Goal: Ask a question: Seek information or help from site administrators or community

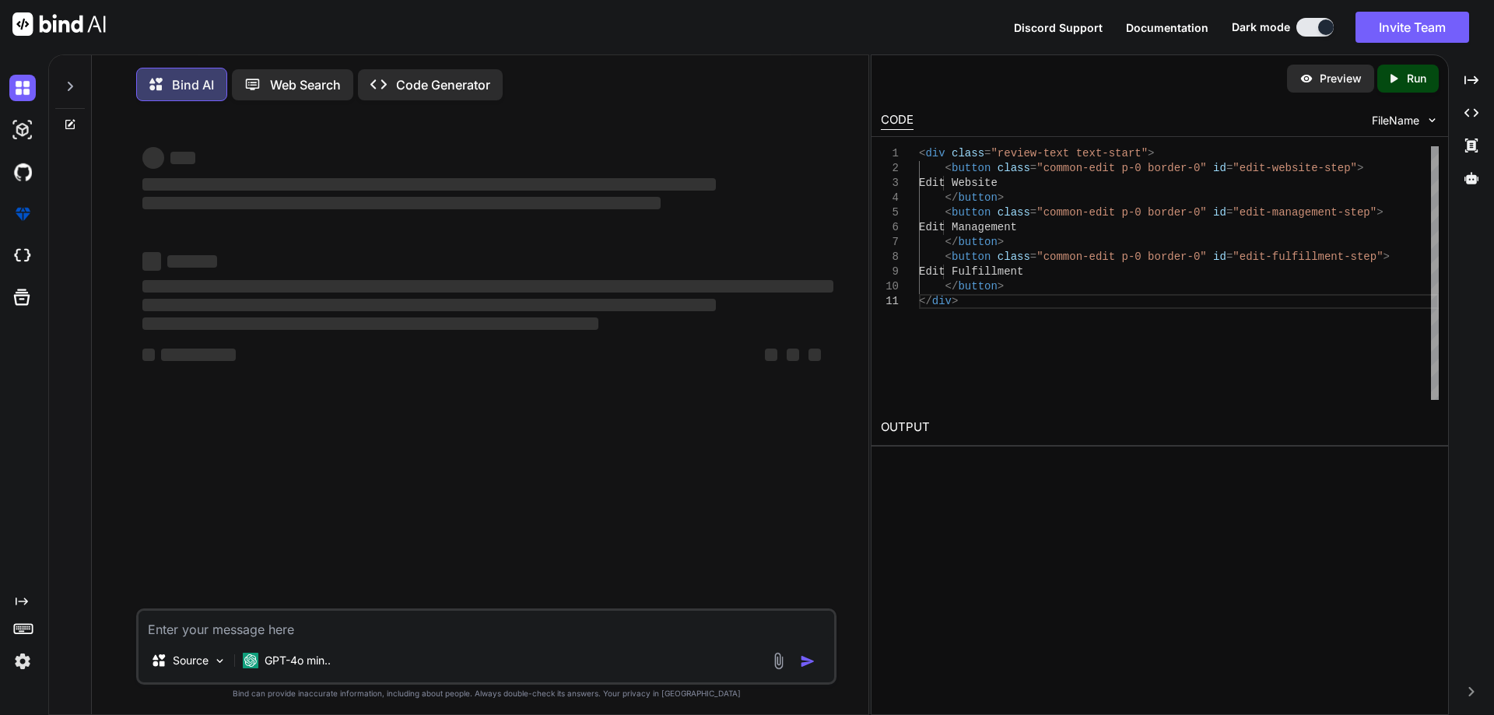
scroll to position [8, 0]
type textarea "x"
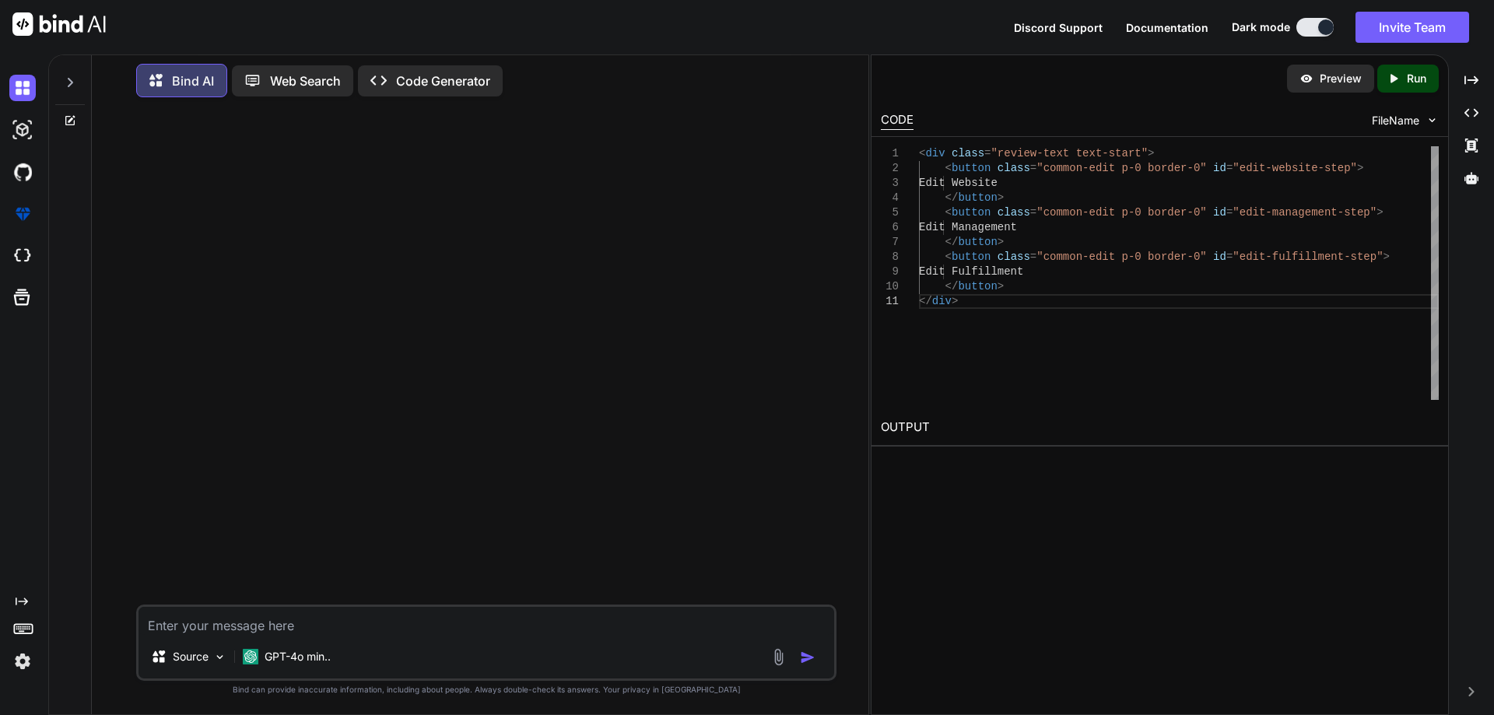
click at [277, 625] on textarea at bounding box center [485, 621] width 695 height 28
paste textarea "• Worked on to create functionality for the review and submit step when user cl…"
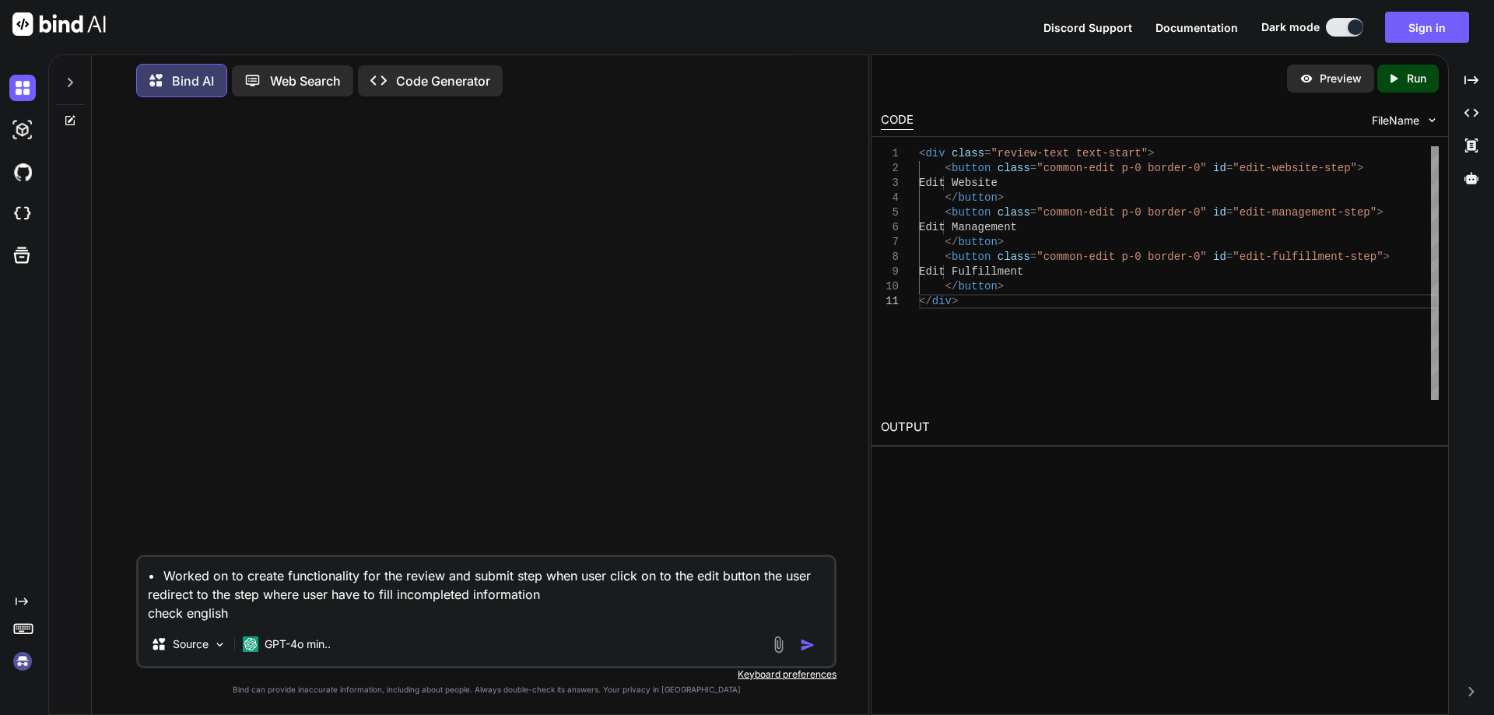
type textarea "• Worked on to create functionality for the review and submit step when user cl…"
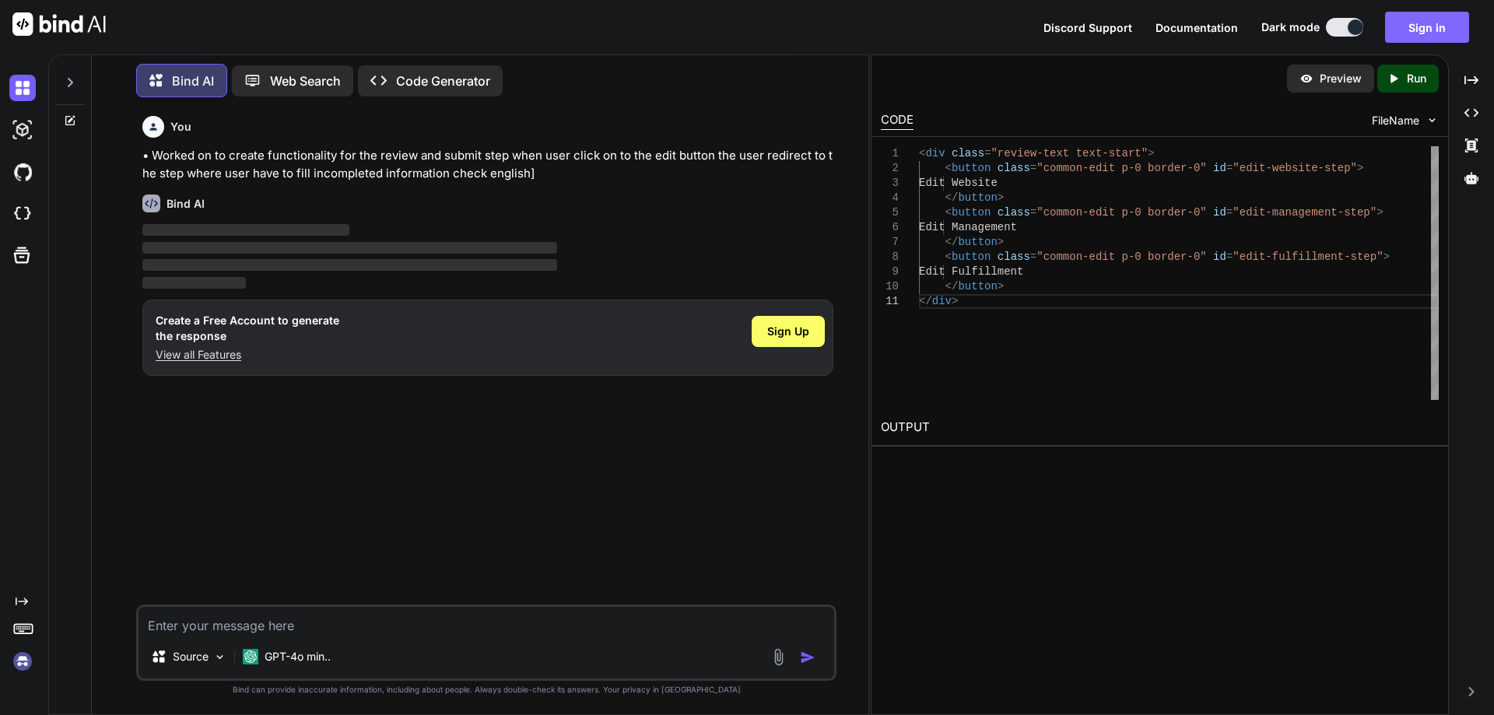
click at [1427, 25] on button "Sign in" at bounding box center [1427, 27] width 84 height 31
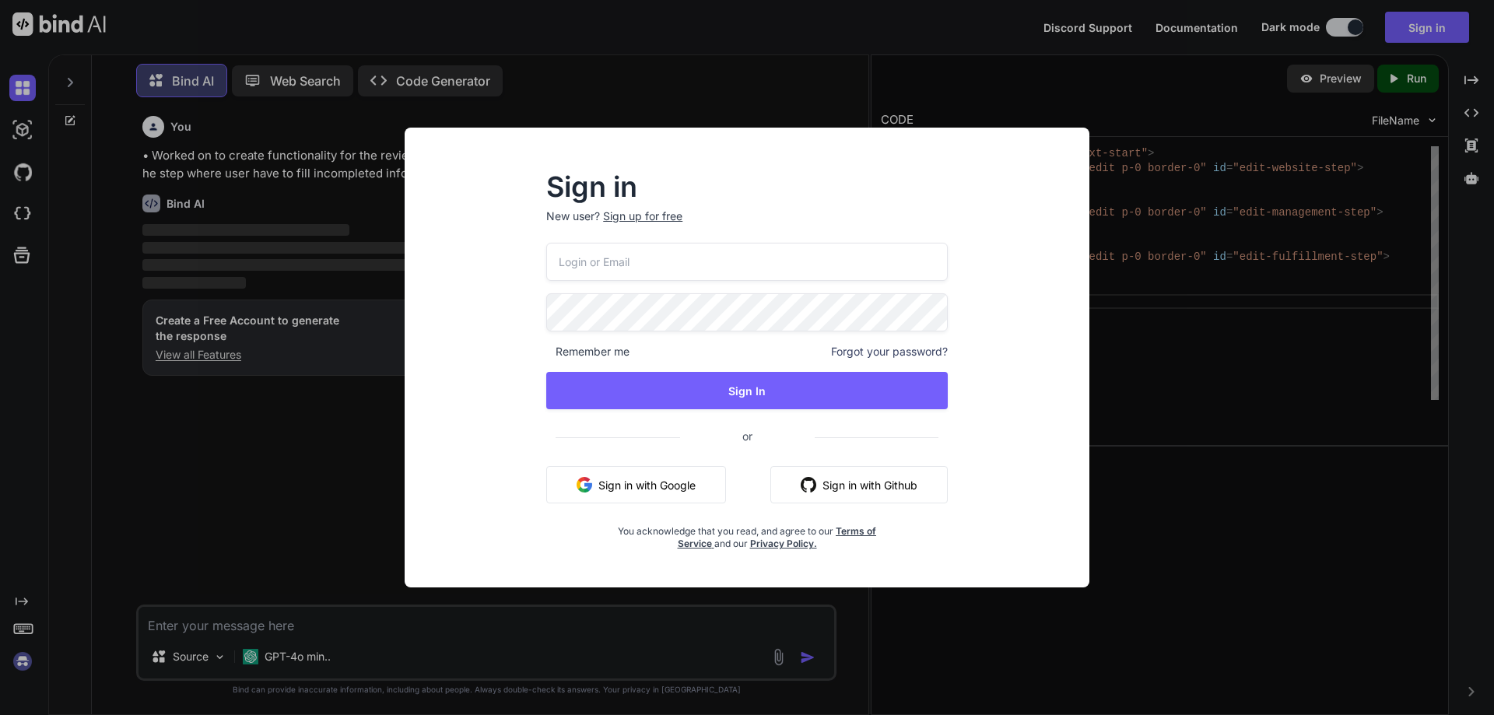
type input "[EMAIL_ADDRESS][DOMAIN_NAME]"
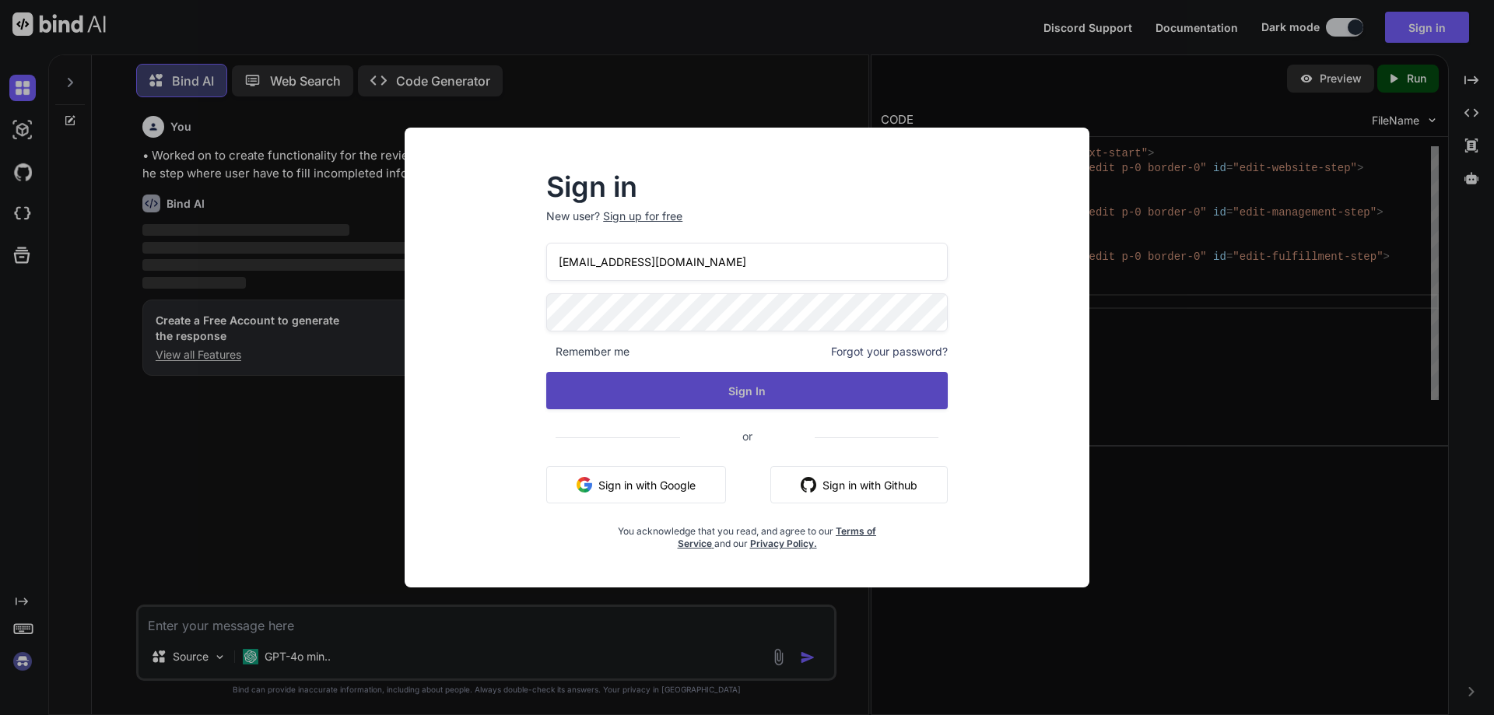
click at [678, 386] on button "Sign In" at bounding box center [746, 390] width 401 height 37
click at [758, 381] on button "Sign In" at bounding box center [746, 390] width 401 height 37
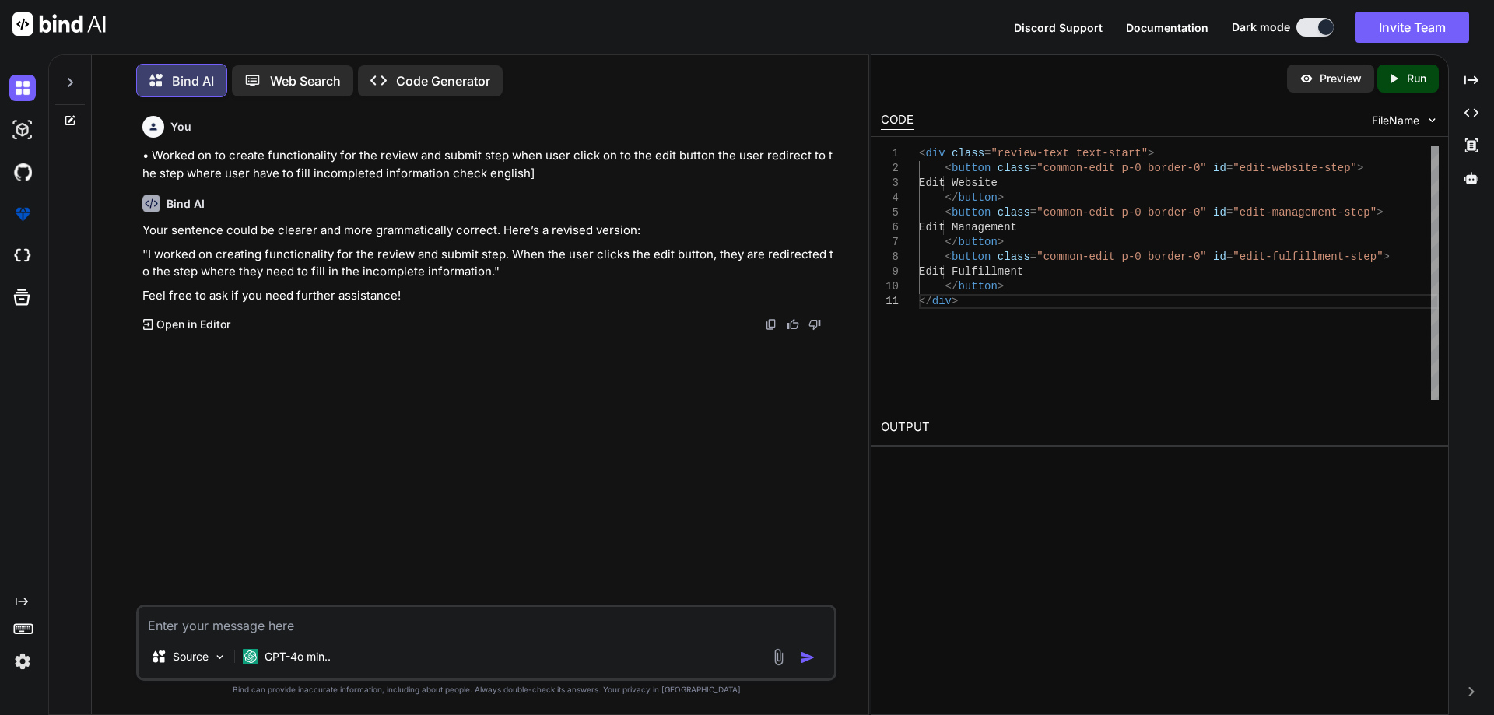
click at [527, 255] on p ""I worked on creating functionality for the review and submit step. When the us…" at bounding box center [487, 263] width 691 height 35
click at [577, 254] on p ""I worked on creating functionality for the review and submit step. When the us…" at bounding box center [487, 263] width 691 height 35
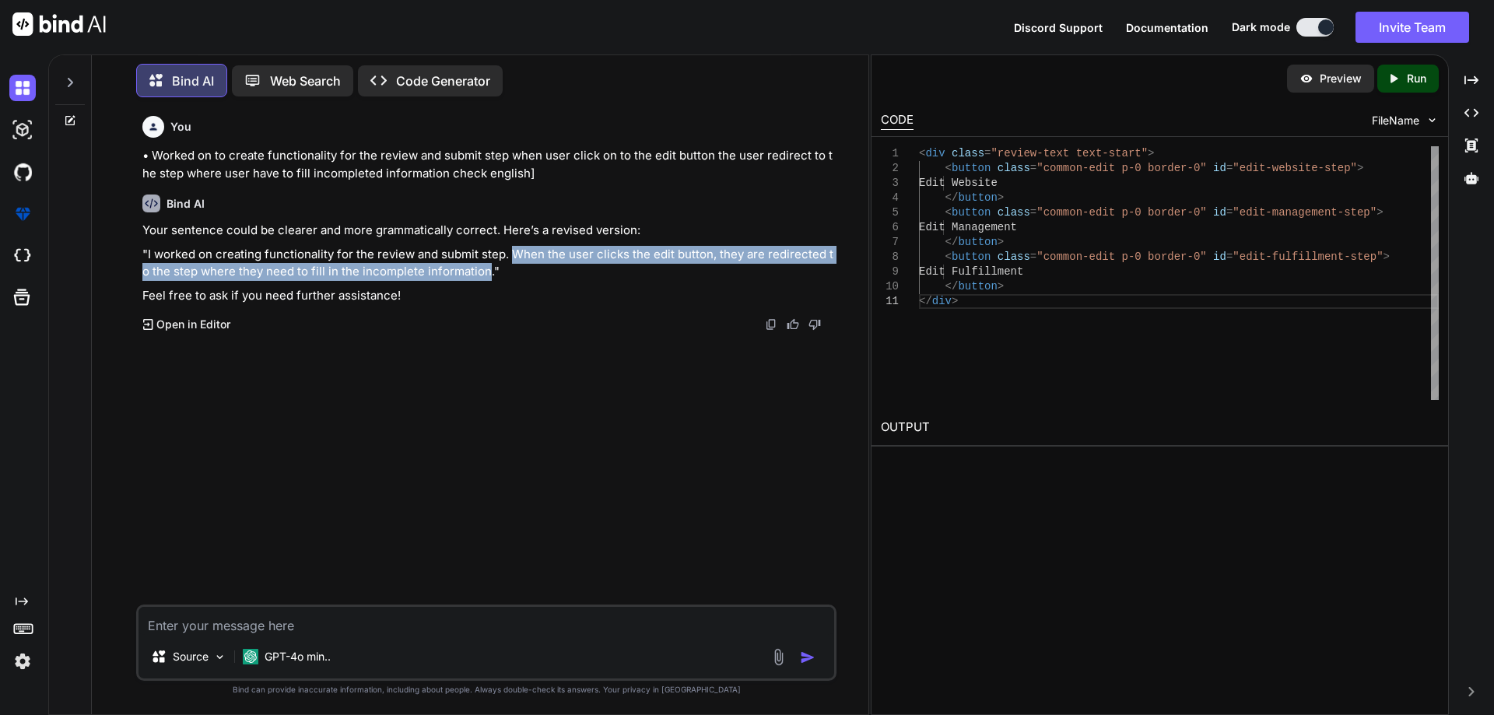
drag, startPoint x: 510, startPoint y: 254, endPoint x: 477, endPoint y: 271, distance: 37.6
click at [477, 271] on p ""I worked on creating functionality for the review and submit step. When the us…" at bounding box center [487, 263] width 691 height 35
copy p "When the user clicks the edit button, they are redirected to the step where the…"
